Goal: Find specific page/section: Find specific page/section

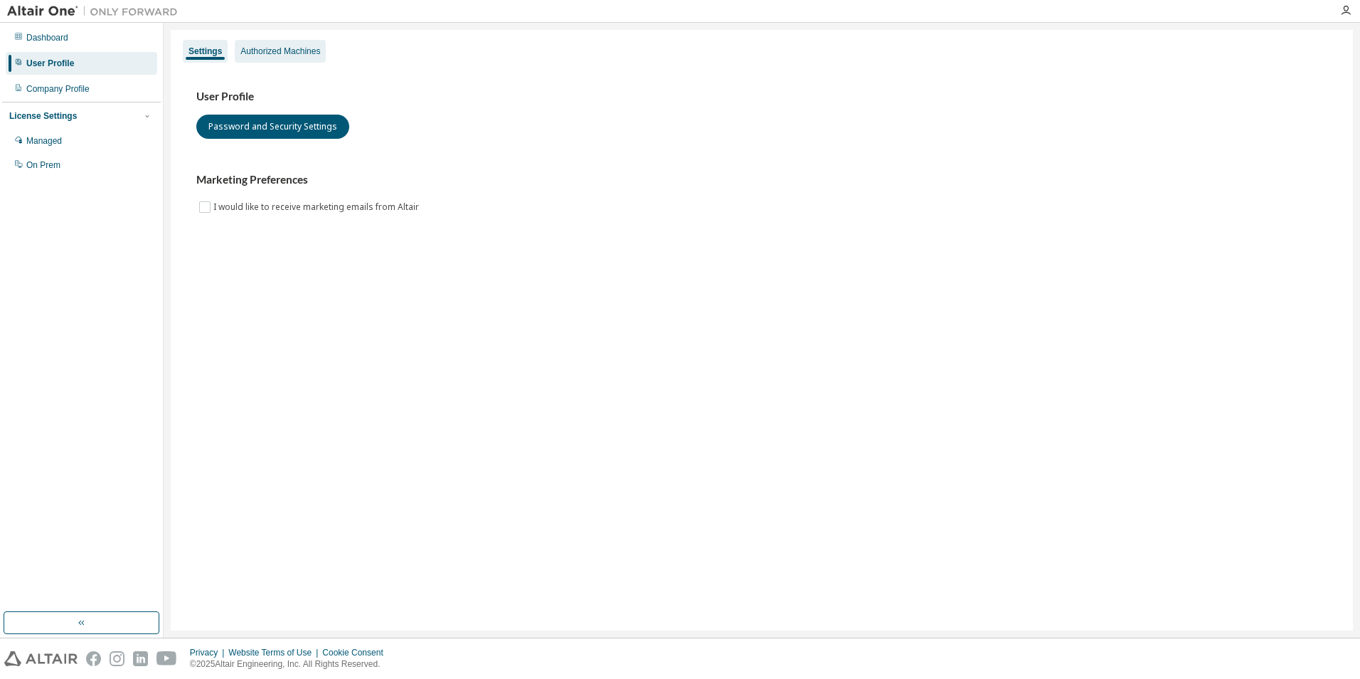
click at [282, 53] on div "Authorized Machines" at bounding box center [280, 51] width 80 height 11
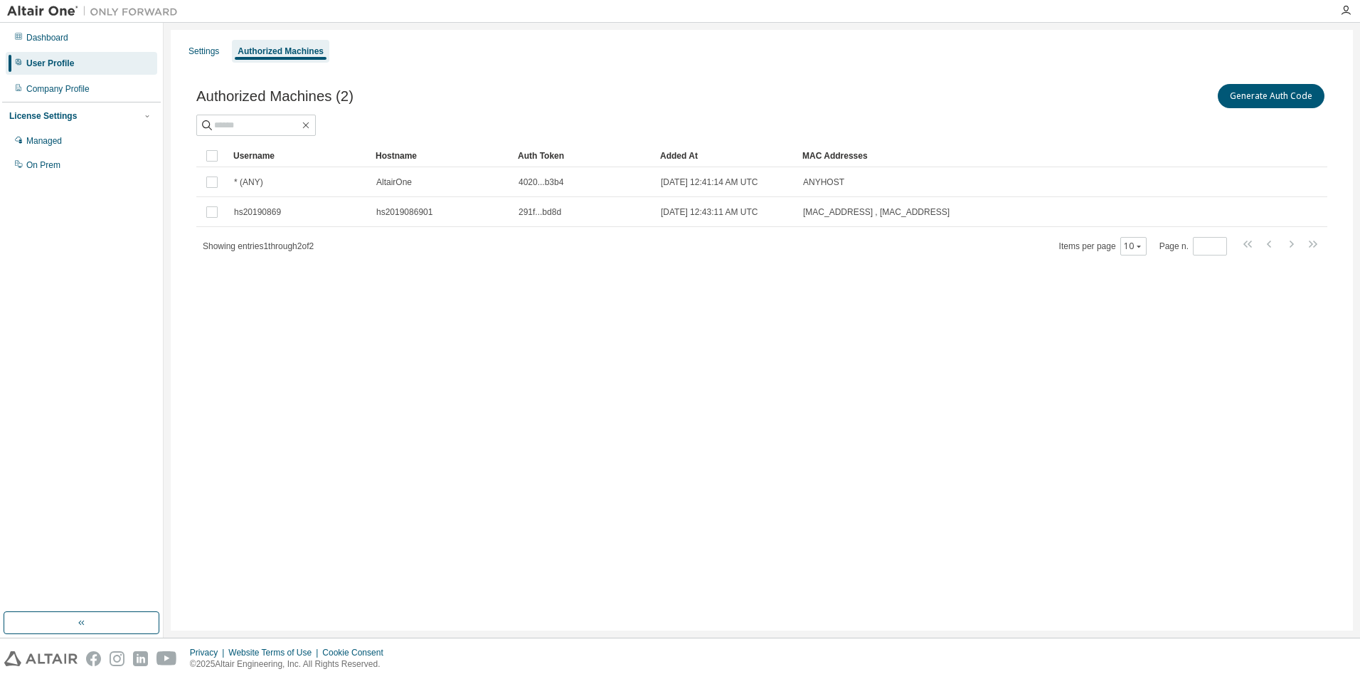
click at [30, 11] on img at bounding box center [96, 11] width 178 height 14
click at [122, 16] on img at bounding box center [96, 11] width 178 height 14
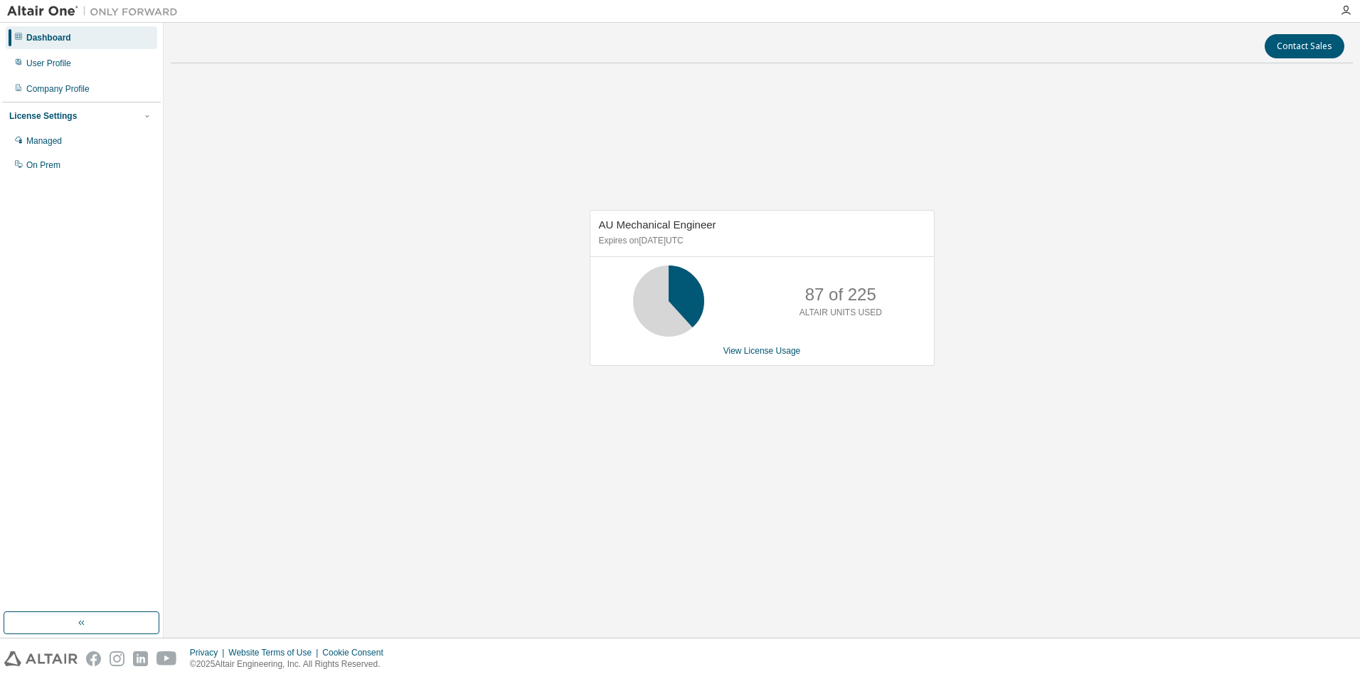
click at [38, 658] on img at bounding box center [40, 658] width 73 height 15
